Goal: Information Seeking & Learning: Find specific page/section

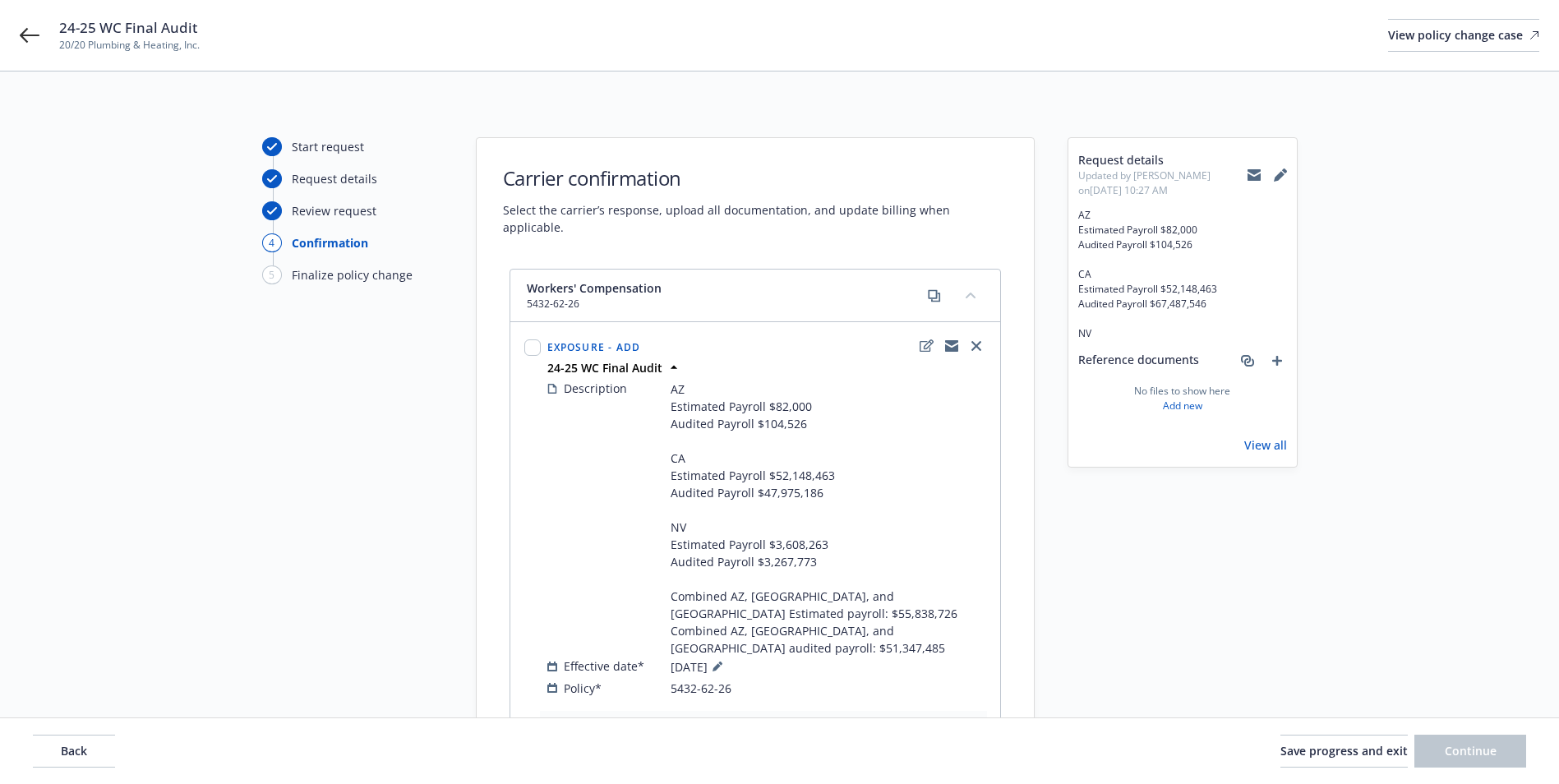
select select "ACCEPTED"
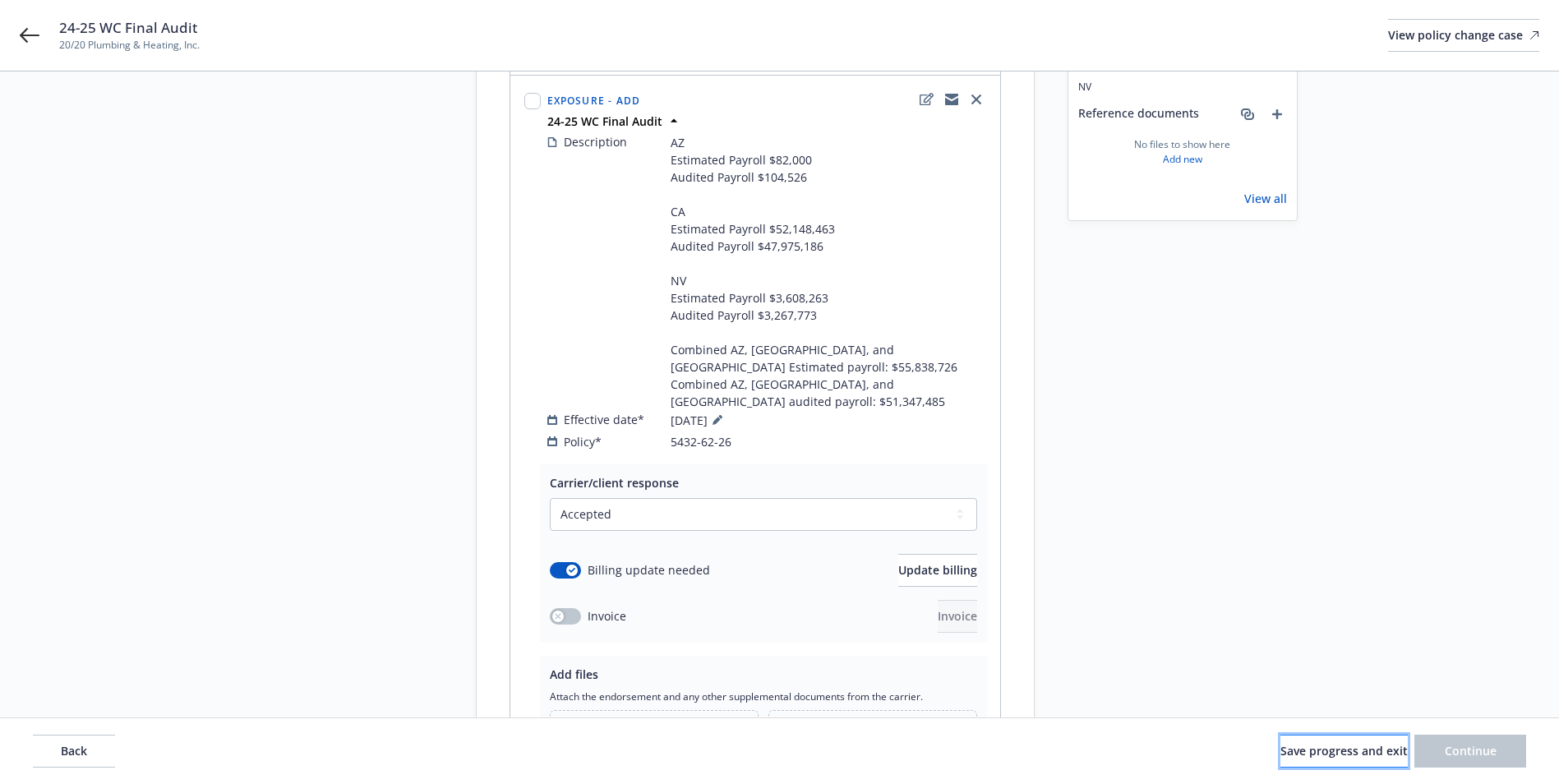
click at [1333, 751] on span "Save progress and exit" at bounding box center [1344, 750] width 128 height 15
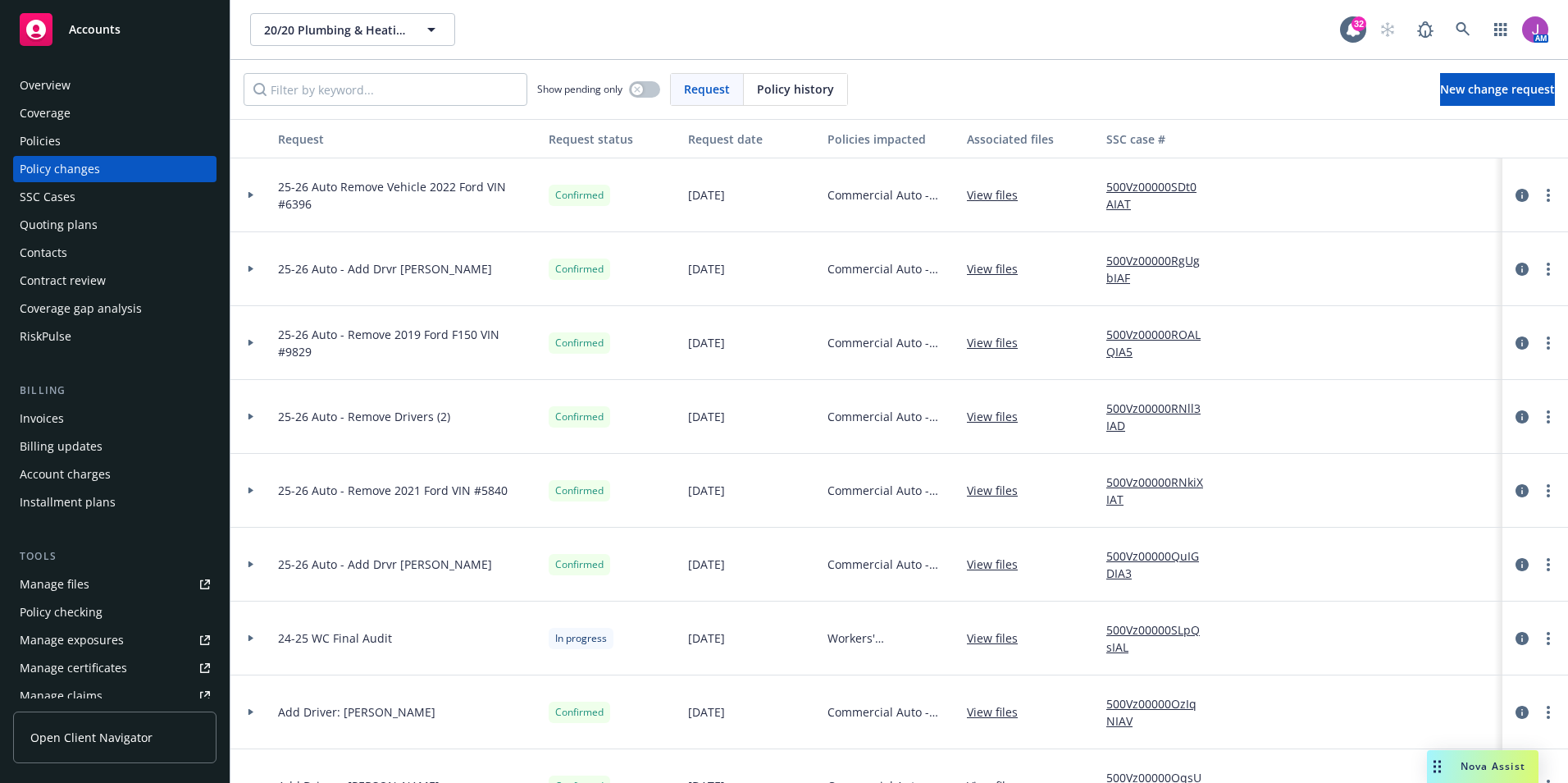
click at [94, 102] on div "Coverage" at bounding box center [115, 113] width 191 height 26
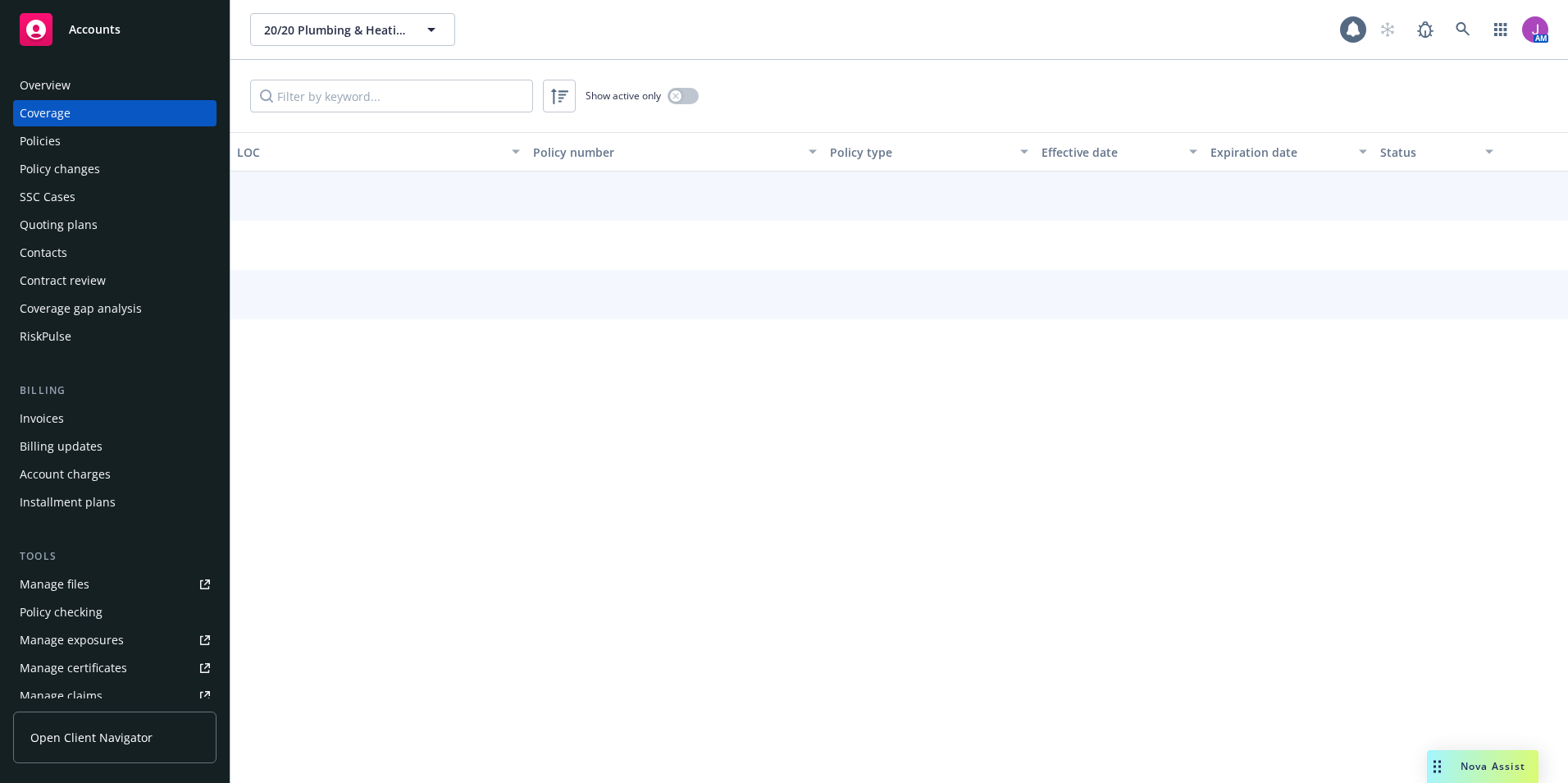
click at [84, 143] on div "Policies" at bounding box center [115, 141] width 191 height 26
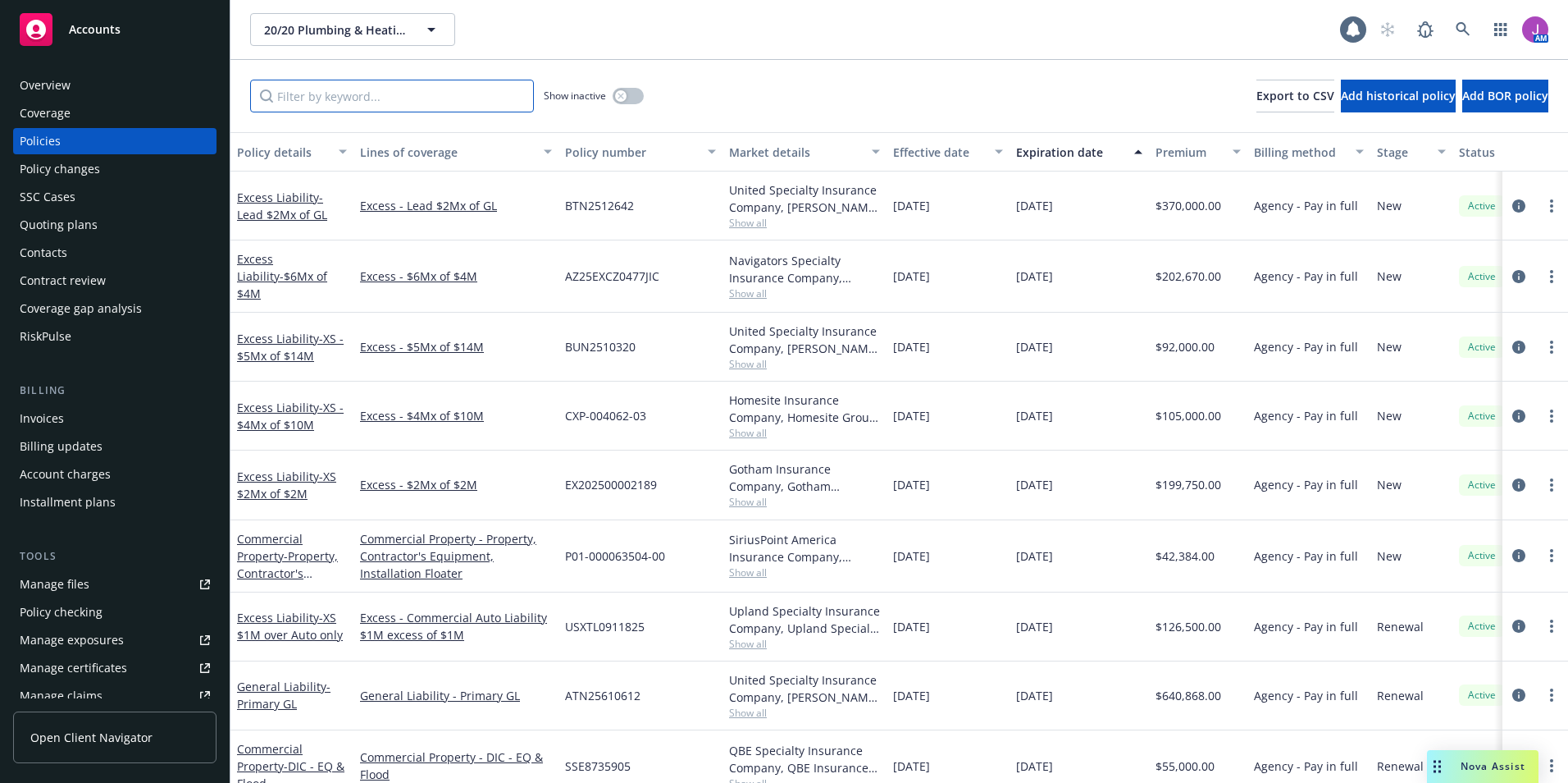
click at [422, 91] on input "Filter by keyword..." at bounding box center [392, 96] width 284 height 33
click at [70, 119] on div "Coverage" at bounding box center [115, 113] width 191 height 26
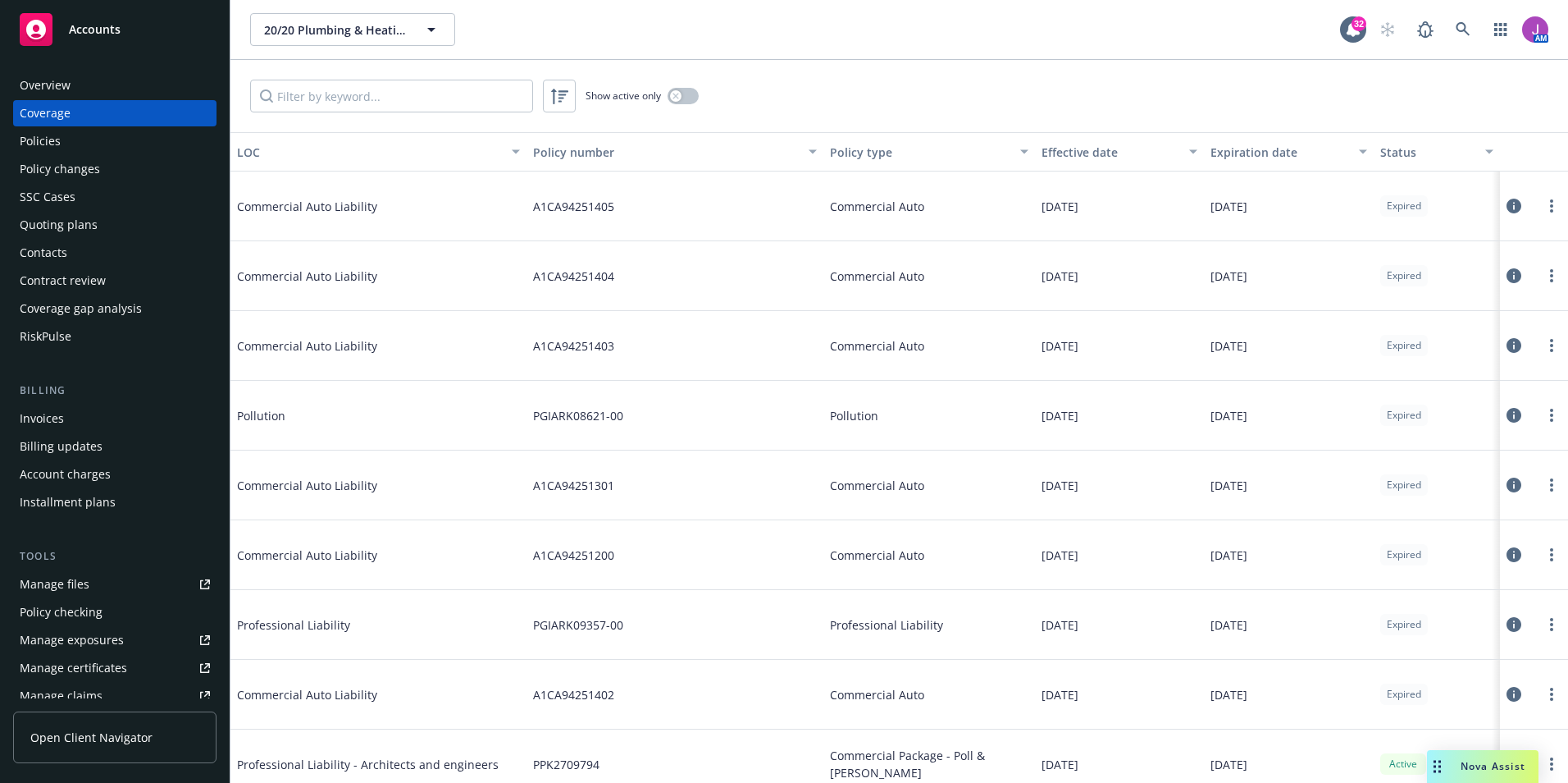
click at [66, 133] on div "Policies" at bounding box center [115, 141] width 191 height 26
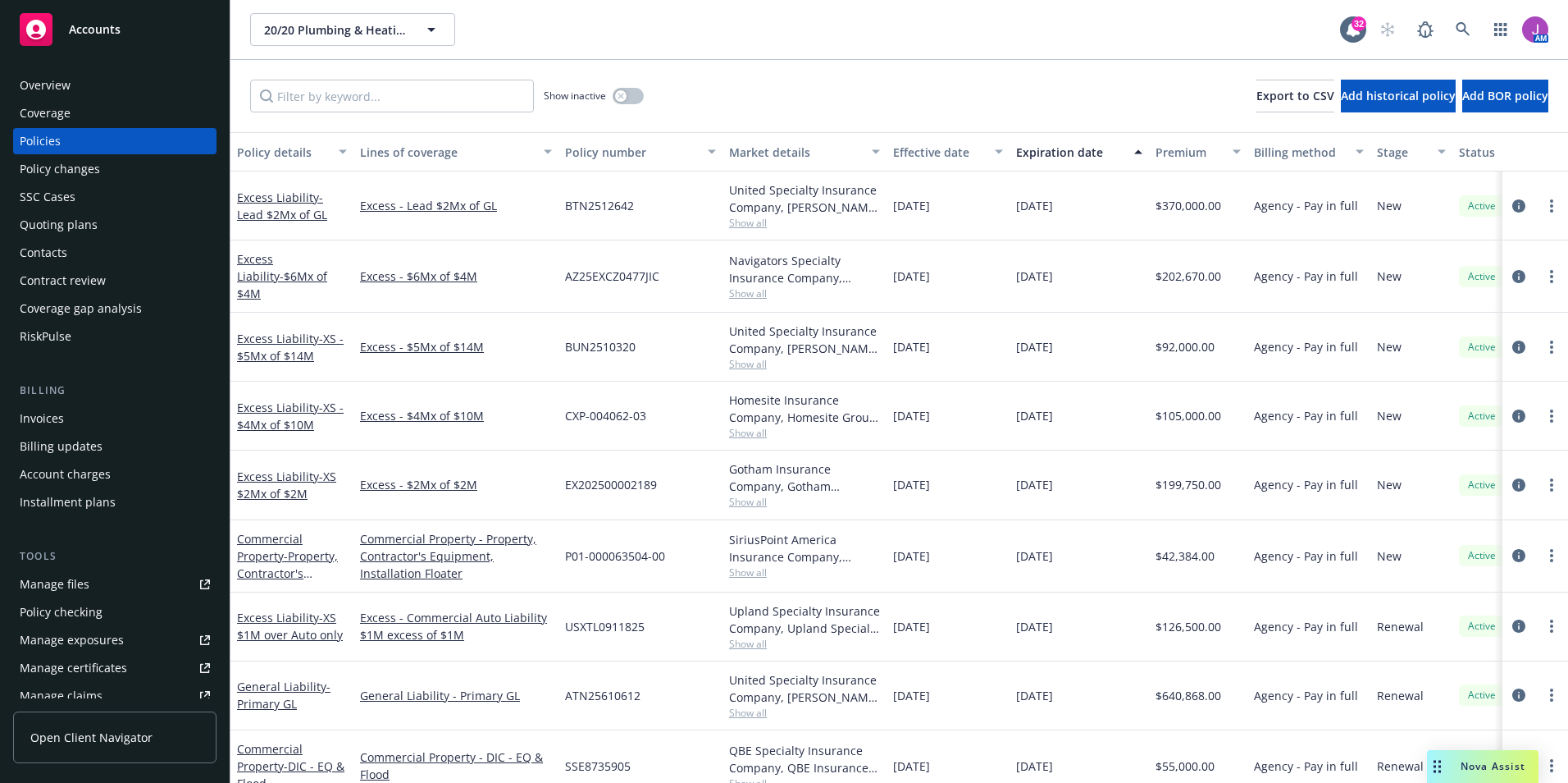
click at [331, 114] on div "Show inactive Export to CSV Add historical policy Add BOR policy" at bounding box center [899, 96] width 1338 height 72
click at [310, 104] on input "Filter by keyword..." at bounding box center [392, 96] width 284 height 33
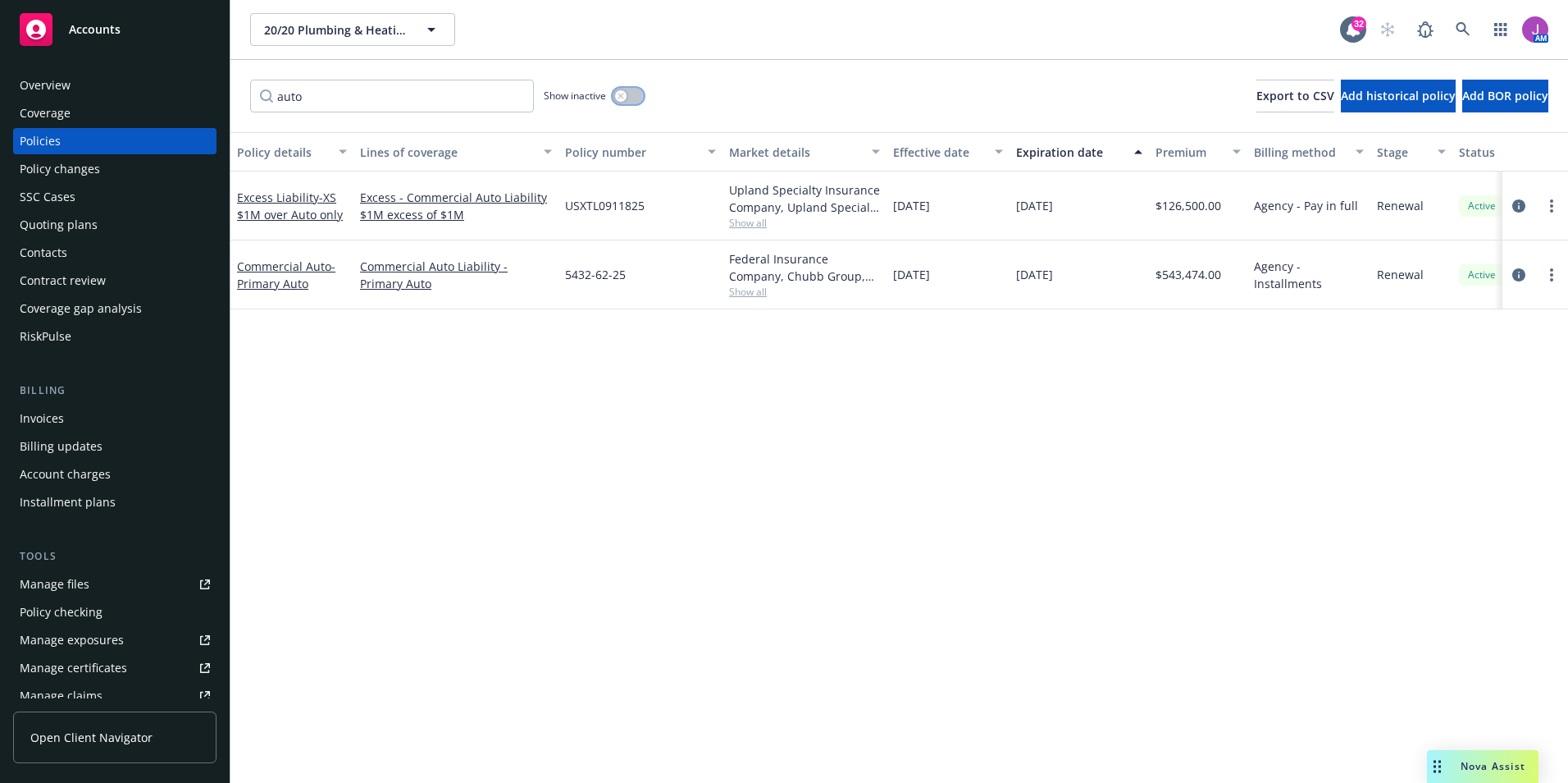
click at [628, 89] on button "button" at bounding box center [628, 96] width 31 height 16
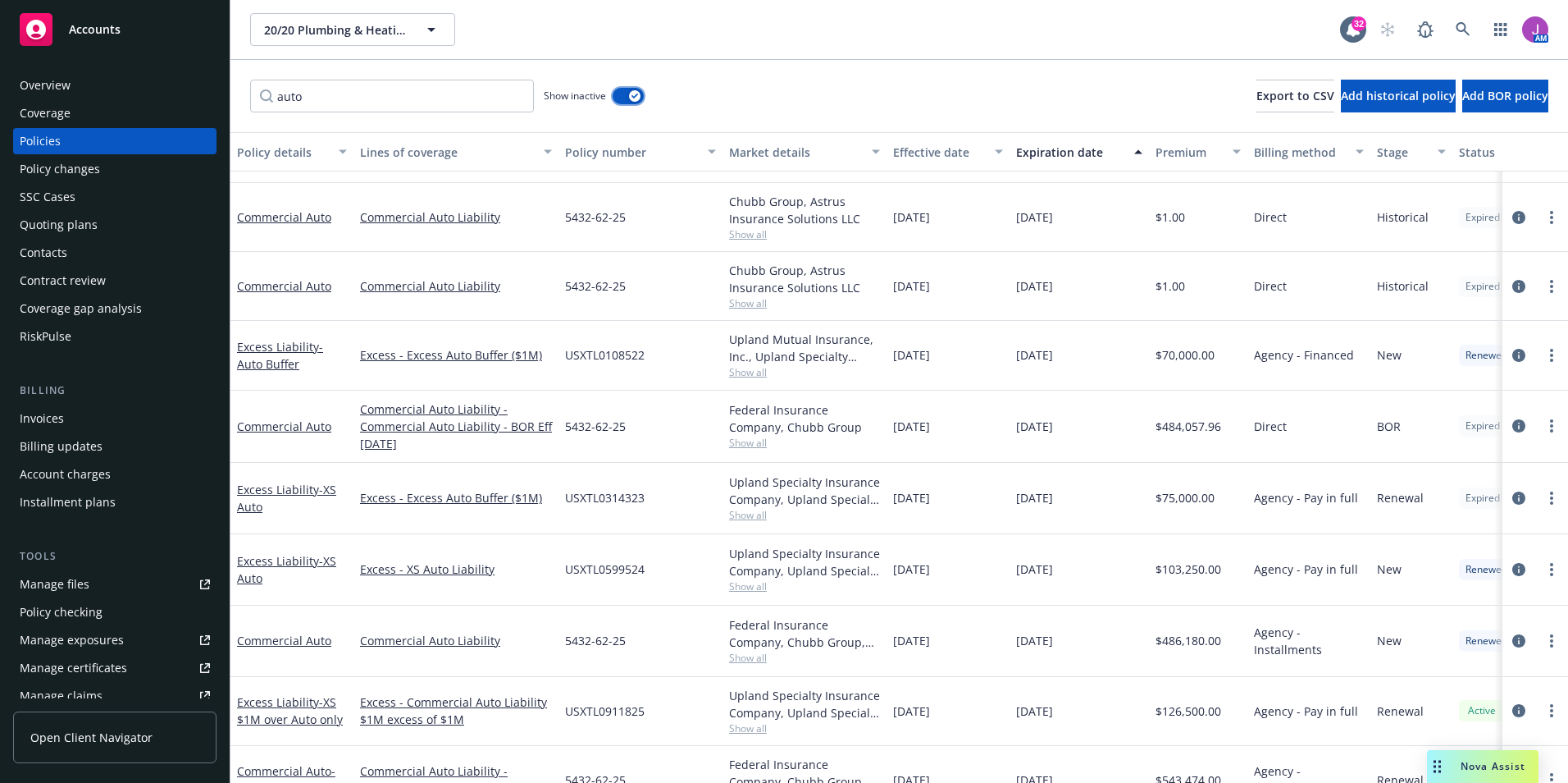
scroll to position [693, 0]
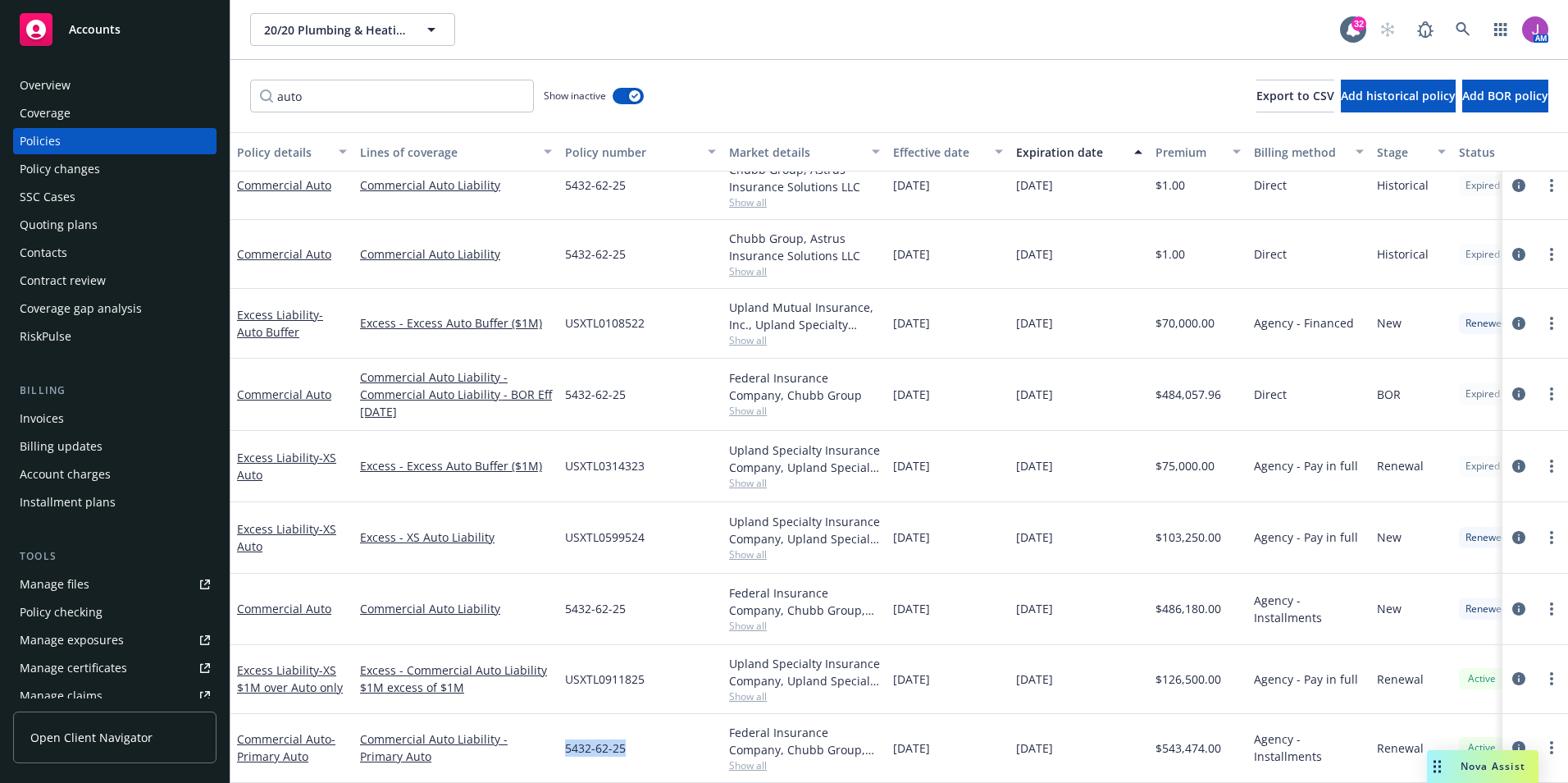
drag, startPoint x: 564, startPoint y: 736, endPoint x: 634, endPoint y: 748, distance: 71.0
click at [634, 748] on div "5432-62-25" at bounding box center [640, 748] width 164 height 69
click at [677, 600] on div "5432-62-25" at bounding box center [640, 608] width 164 height 71
click at [336, 98] on input "auto" at bounding box center [392, 96] width 284 height 33
type input "a"
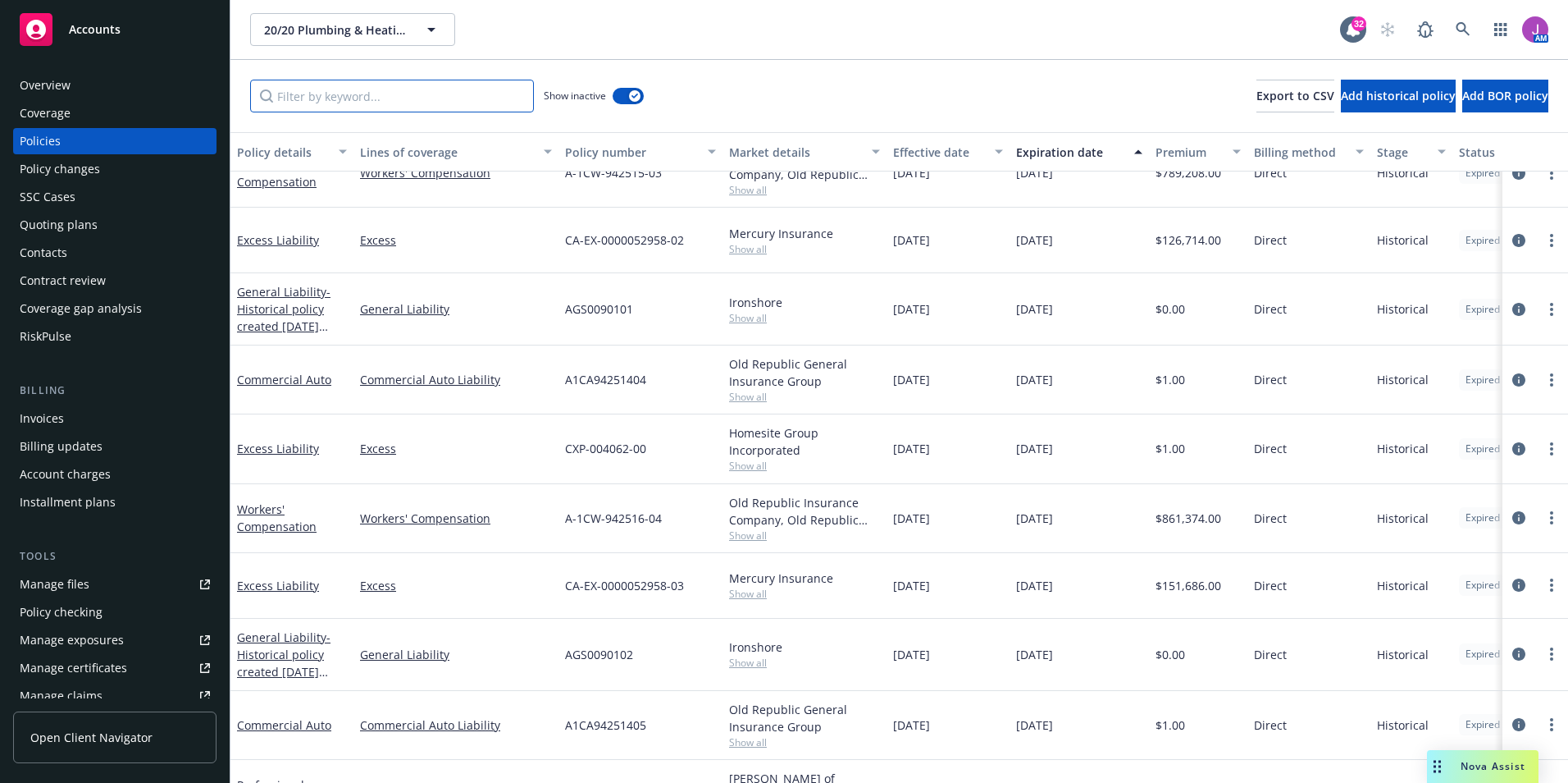
scroll to position [682, 0]
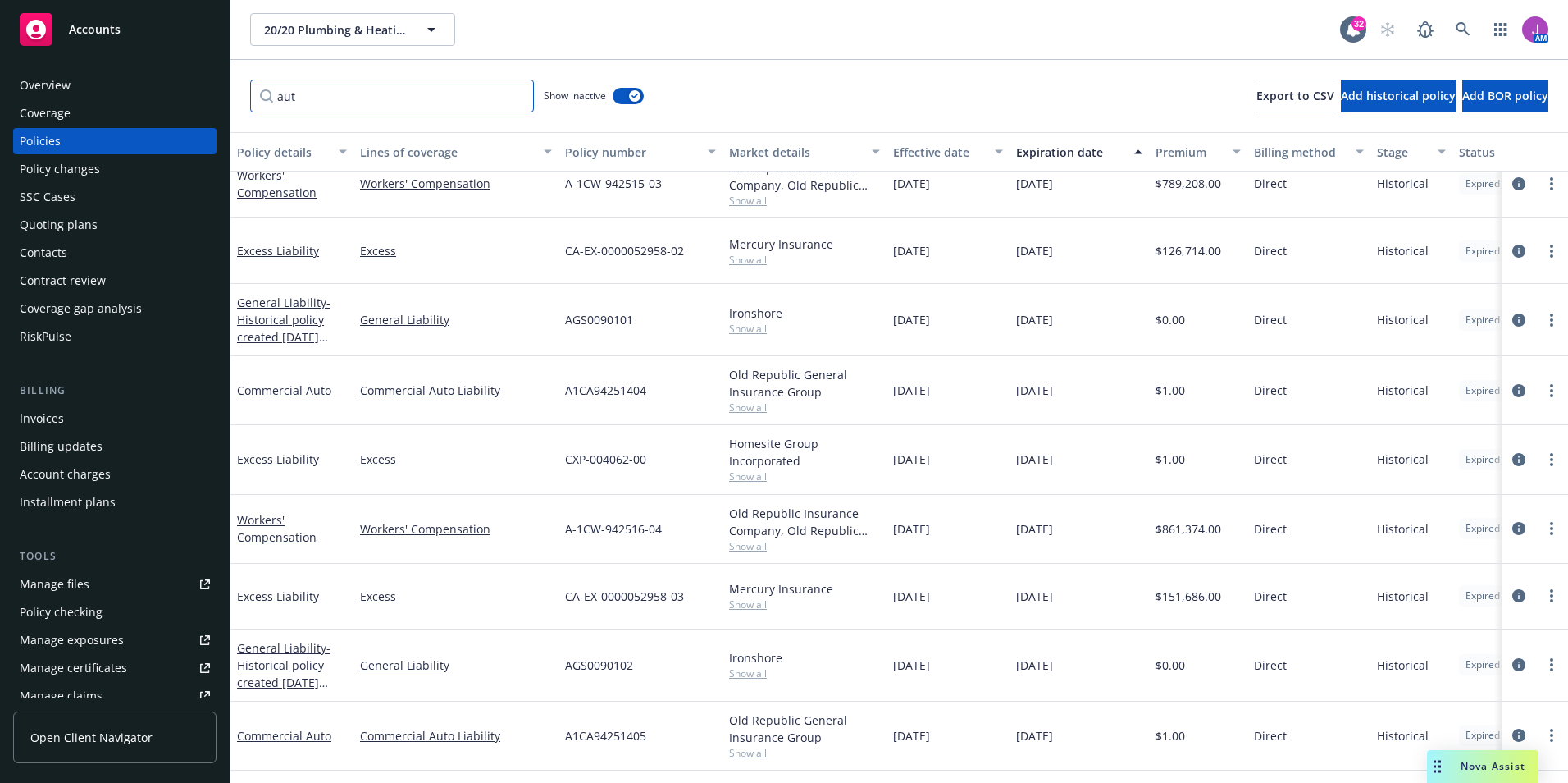
type input "auto"
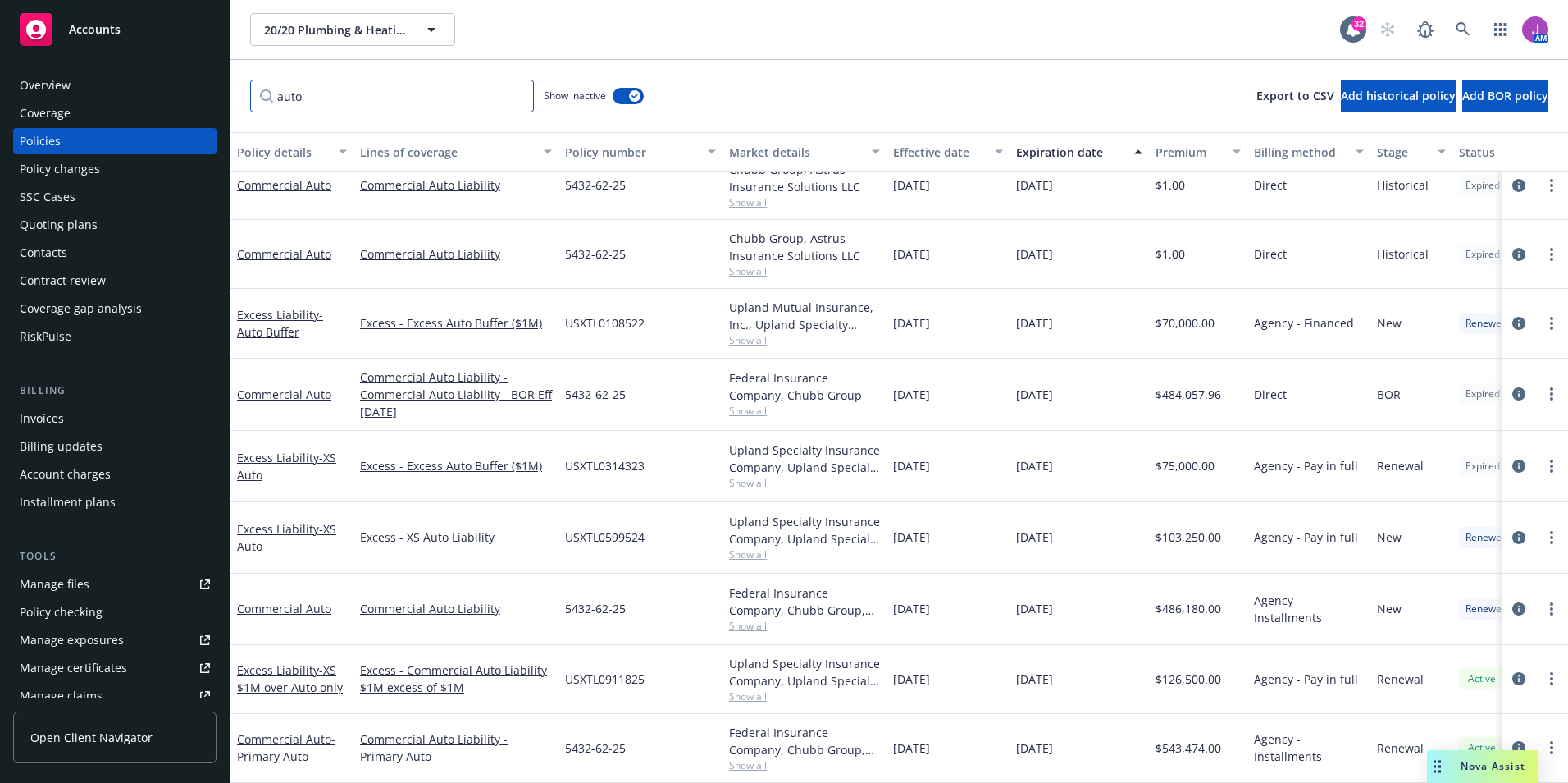
click at [365, 103] on input "auto" at bounding box center [392, 96] width 284 height 33
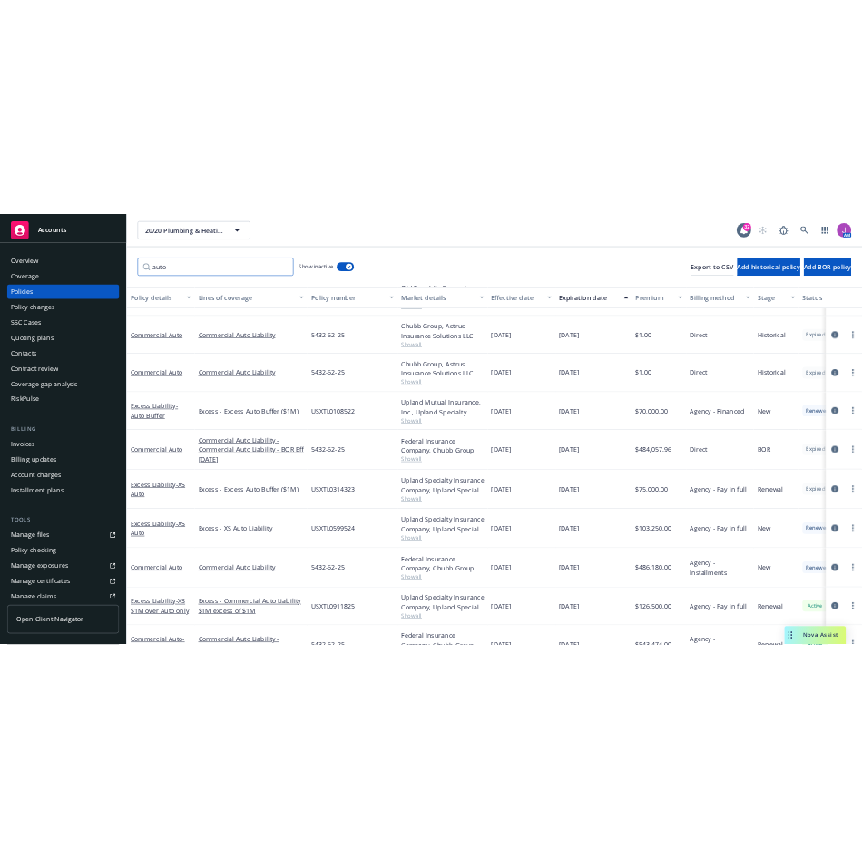
scroll to position [766, 0]
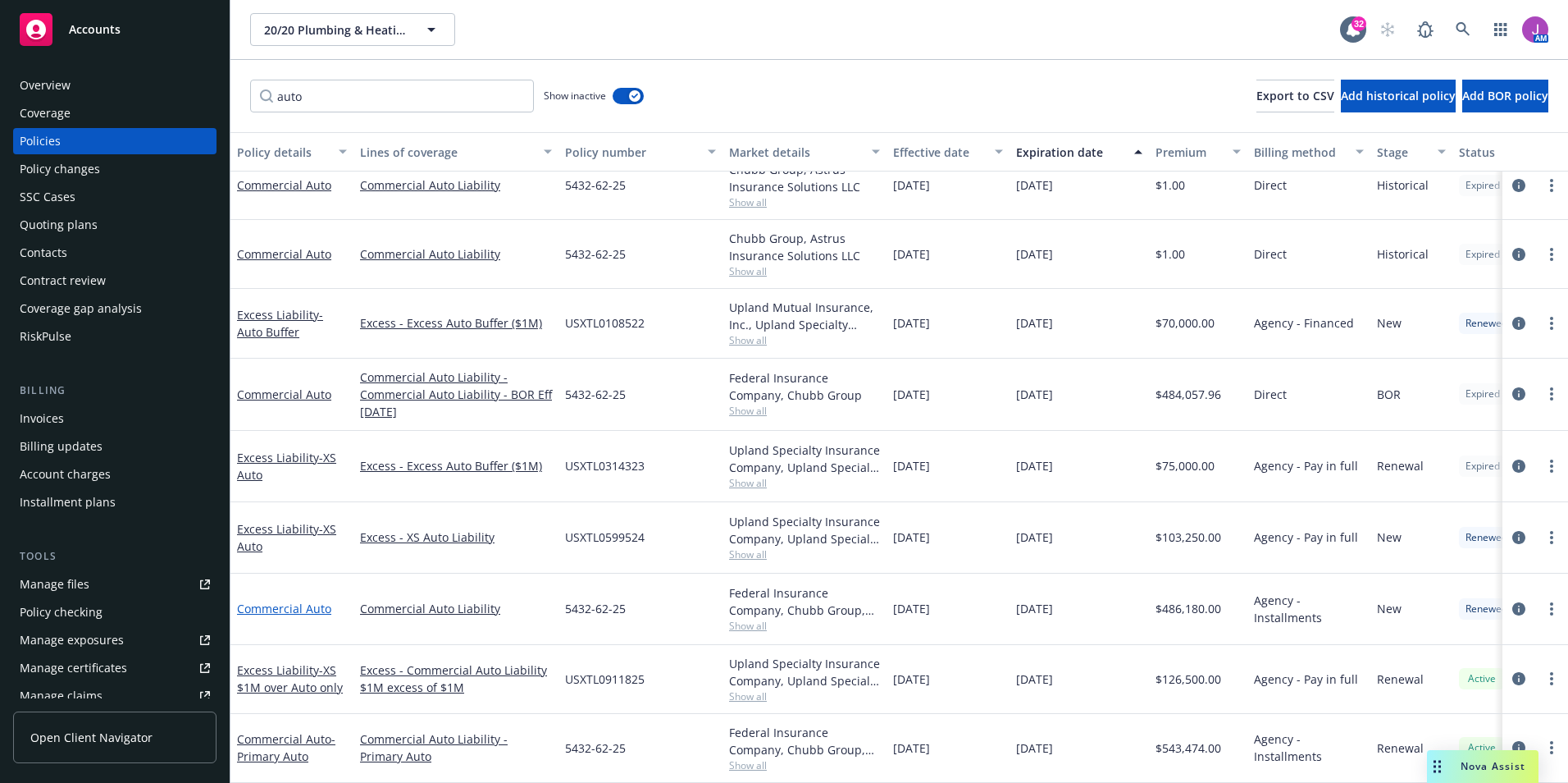
click at [305, 601] on link "Commercial Auto" at bounding box center [284, 608] width 94 height 15
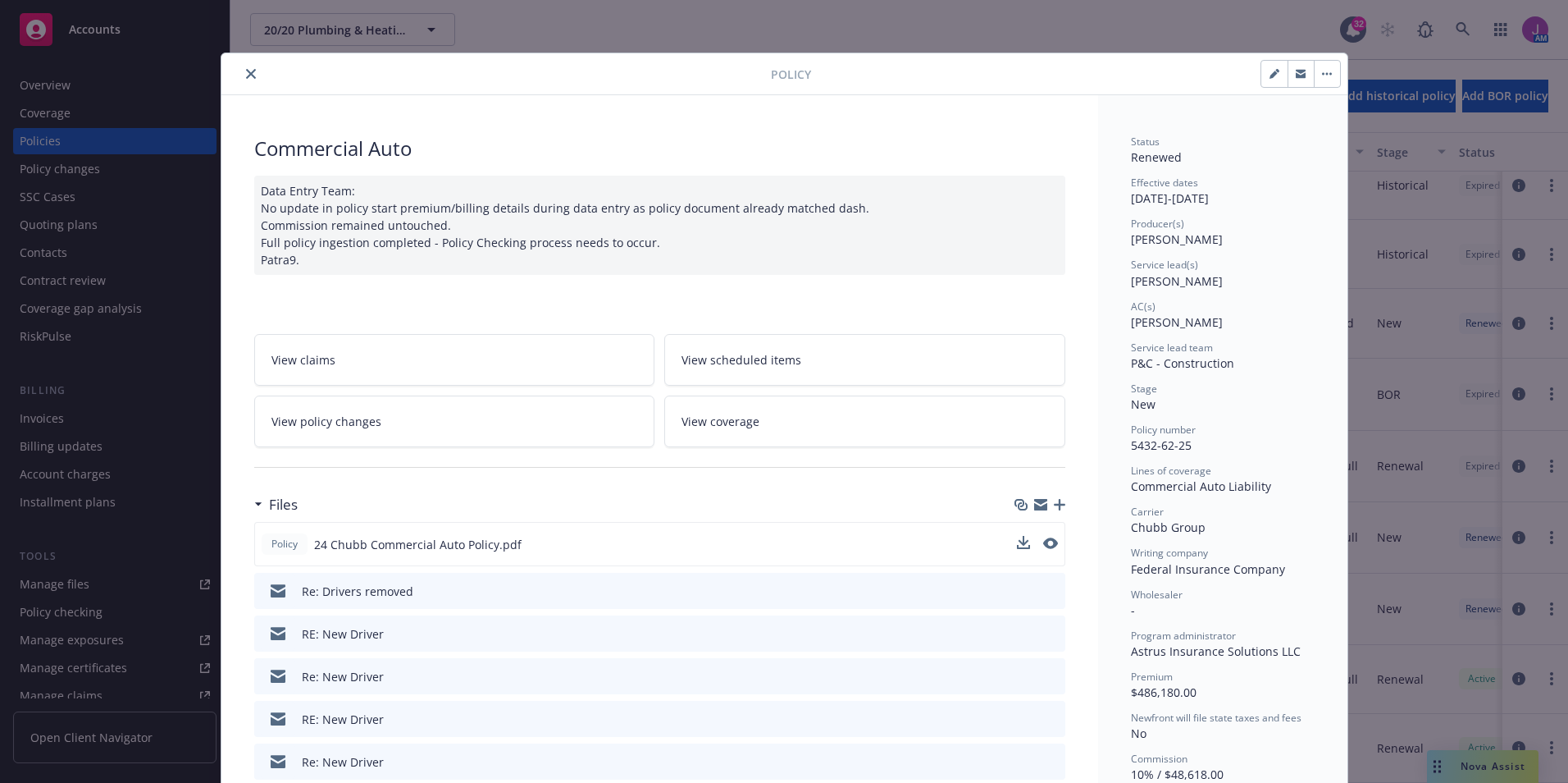
click at [1033, 553] on div at bounding box center [1037, 543] width 41 height 17
click at [1044, 549] on icon "preview file" at bounding box center [1048, 542] width 14 height 12
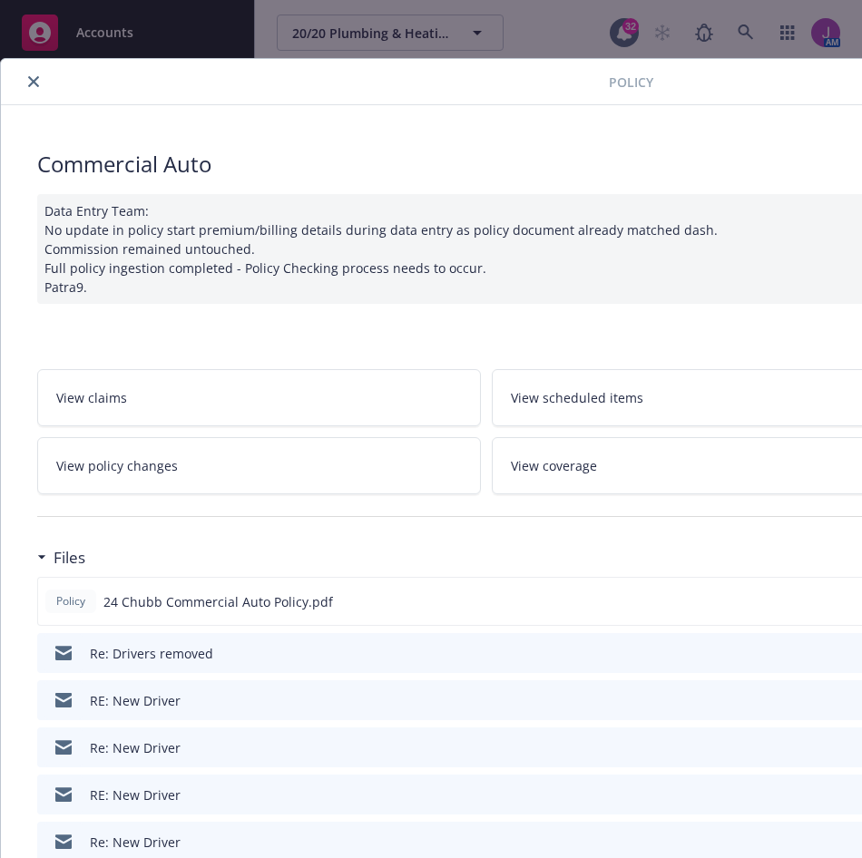
click at [34, 89] on button "close" at bounding box center [34, 82] width 22 height 22
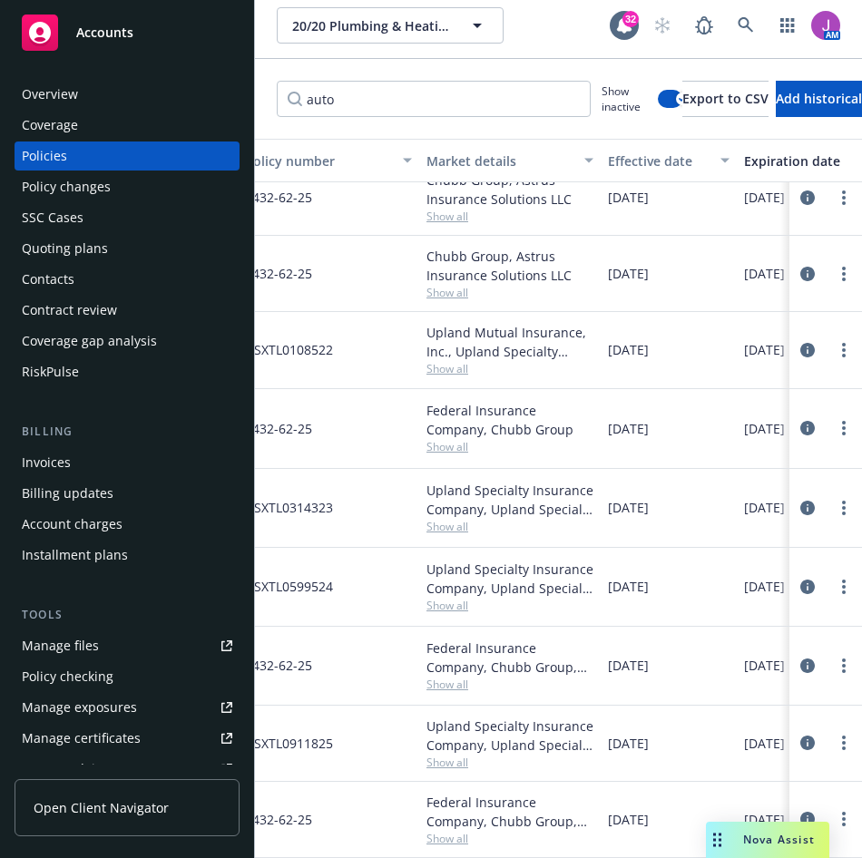
scroll to position [766, 0]
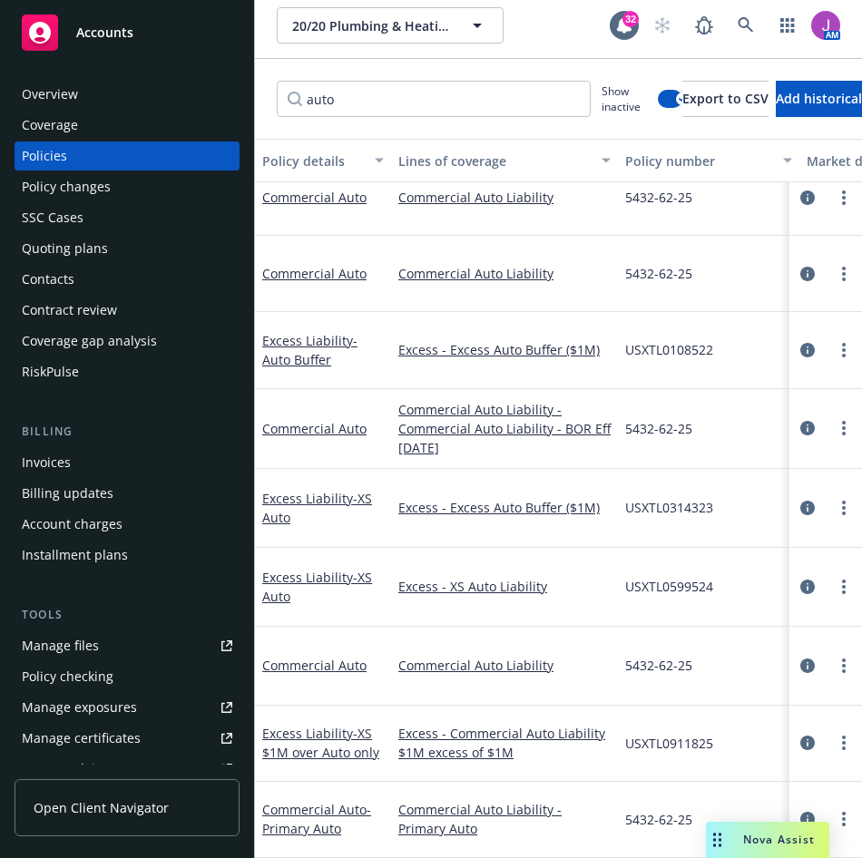
click at [317, 659] on div "Commercial Auto" at bounding box center [323, 666] width 136 height 79
click at [307, 657] on link "Commercial Auto" at bounding box center [314, 665] width 104 height 17
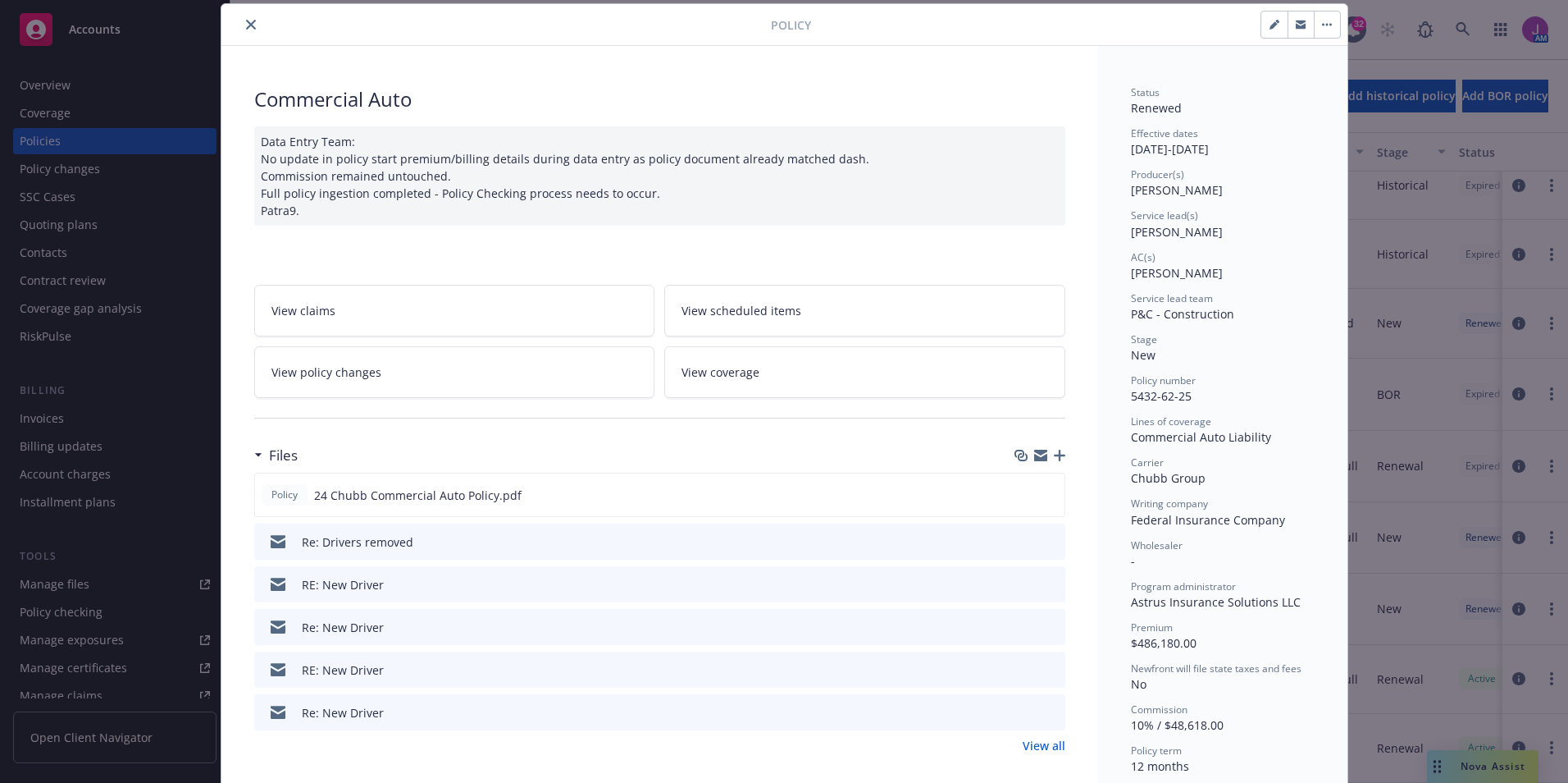
scroll to position [296, 0]
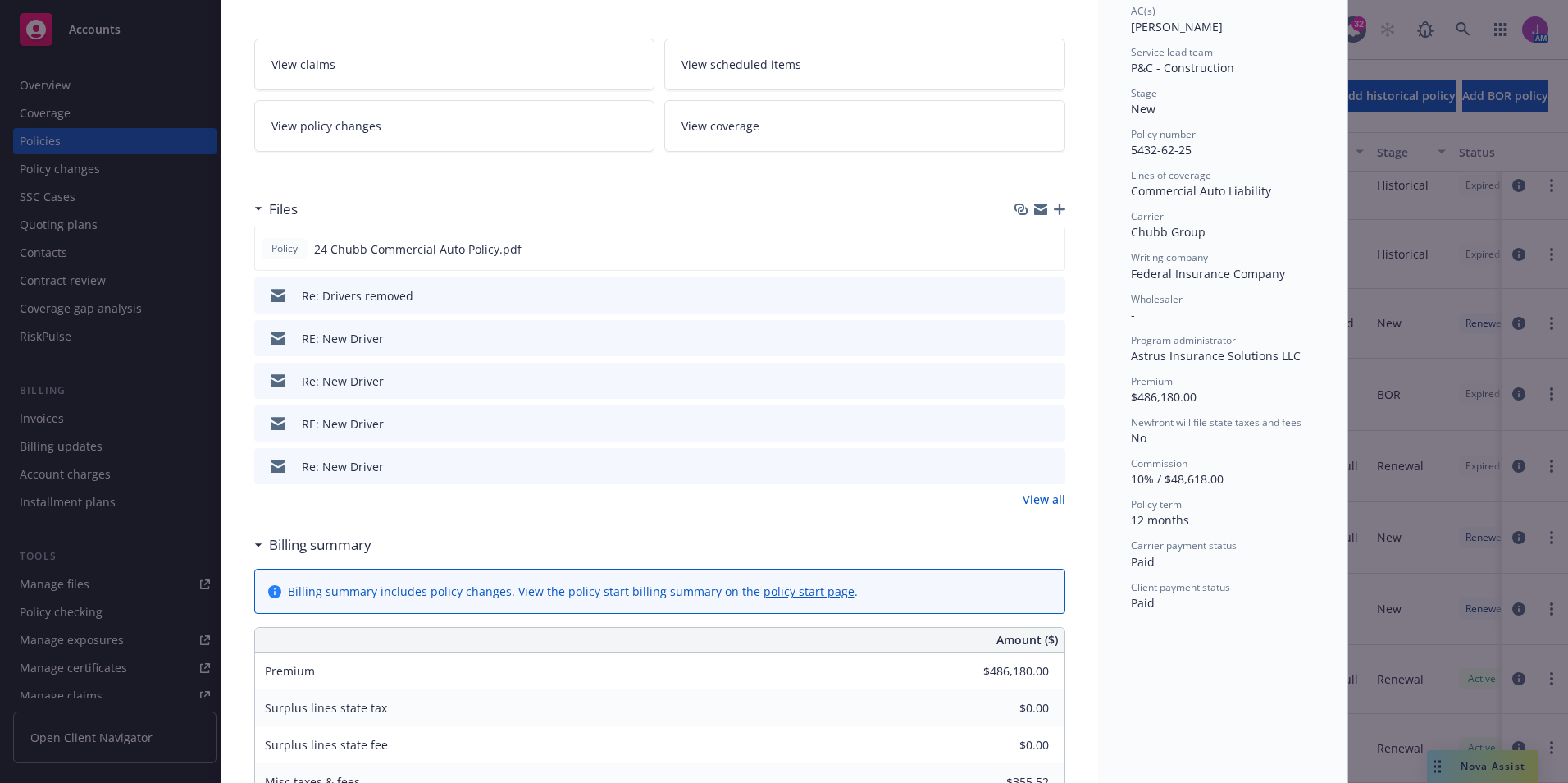
click at [1042, 508] on link "View all" at bounding box center [1043, 499] width 42 height 17
